Goal: Find contact information: Find contact information

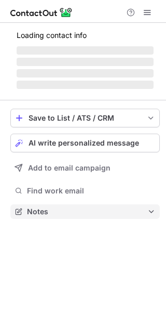
scroll to position [218, 166]
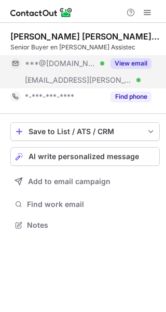
click at [134, 63] on button "View email" at bounding box center [131, 63] width 41 height 10
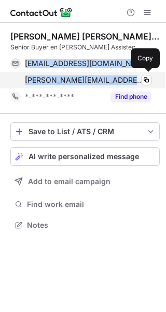
drag, startPoint x: 23, startPoint y: 67, endPoint x: 127, endPoint y: 81, distance: 105.0
click at [127, 81] on div "[EMAIL_ADDRESS][DOMAIN_NAME] Verified Copy [PERSON_NAME][EMAIL_ADDRESS][PERSON_…" at bounding box center [80, 71] width 141 height 33
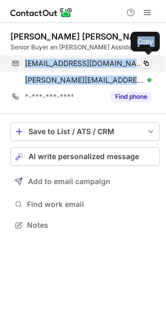
copy div "[EMAIL_ADDRESS][DOMAIN_NAME] Verified Copy [PERSON_NAME][EMAIL_ADDRESS][PERSON_…"
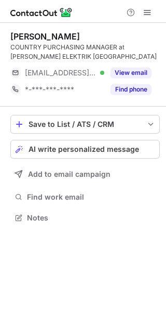
scroll to position [211, 166]
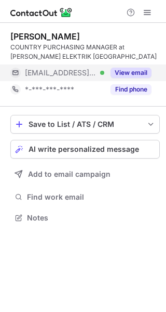
click at [137, 75] on button "View email" at bounding box center [131, 73] width 41 height 10
